Goal: Information Seeking & Learning: Compare options

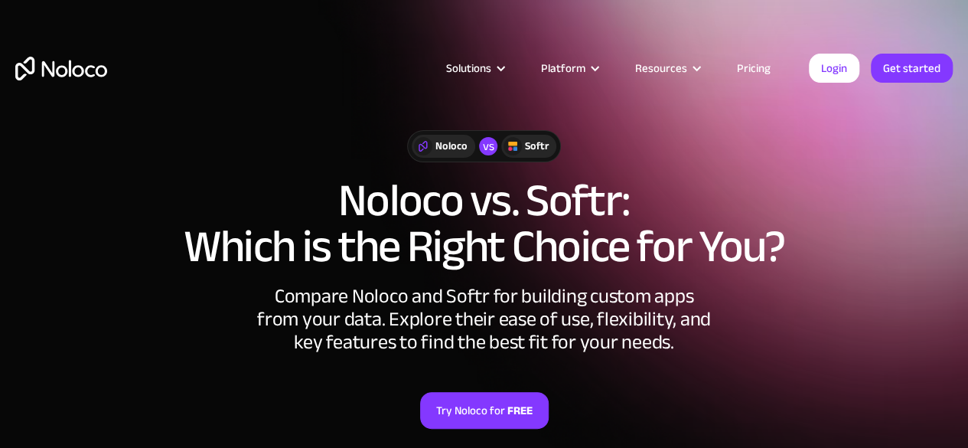
click at [756, 66] on link "Pricing" at bounding box center [754, 68] width 72 height 20
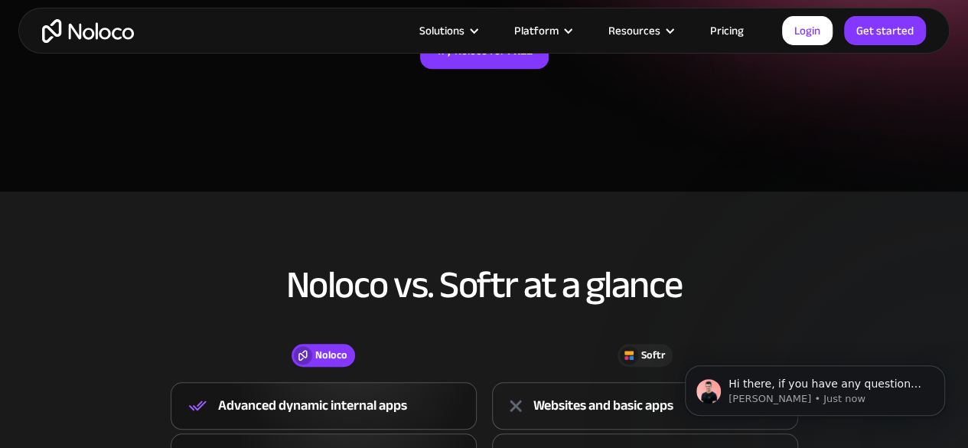
scroll to position [165, 0]
